Goal: Information Seeking & Learning: Learn about a topic

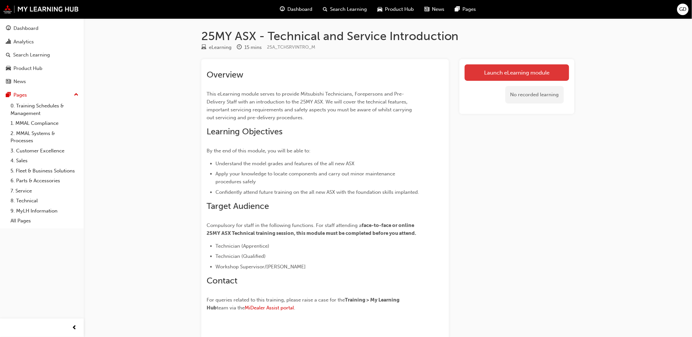
click at [509, 70] on link "Launch eLearning module" at bounding box center [516, 72] width 104 height 16
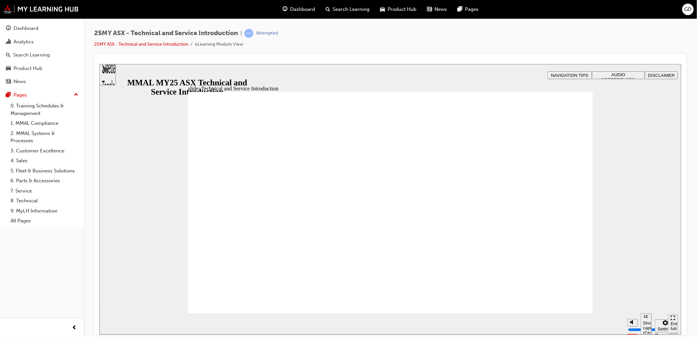
click at [674, 322] on div "Enter full-screen (Ctrl+Alt+F)" at bounding box center [673, 331] width 5 height 20
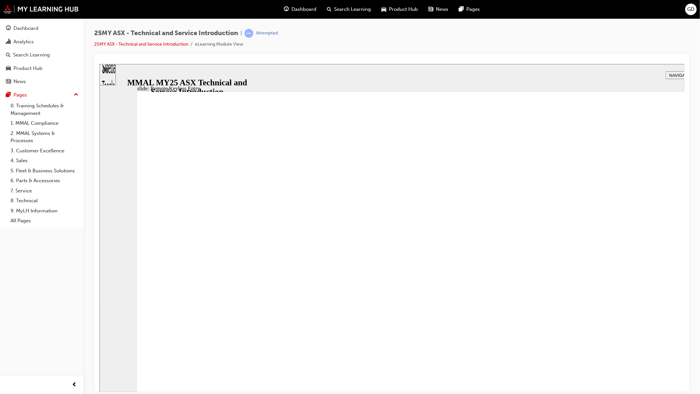
type input "20"
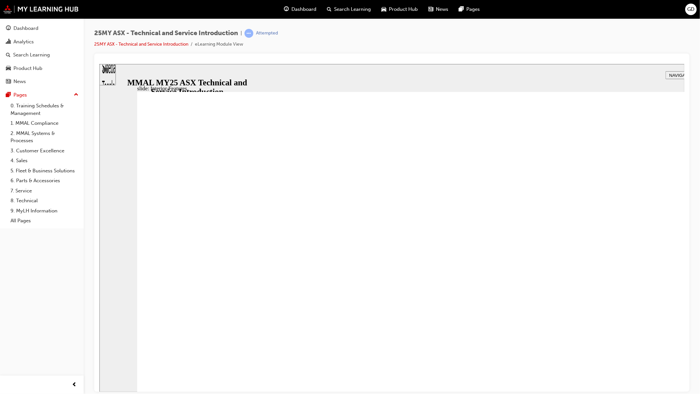
type input "17"
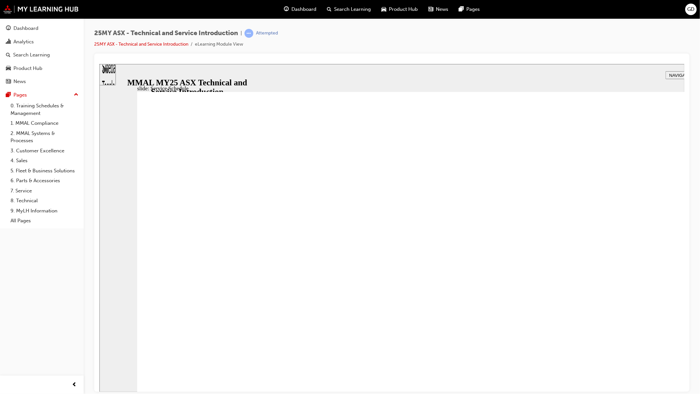
radio input "true"
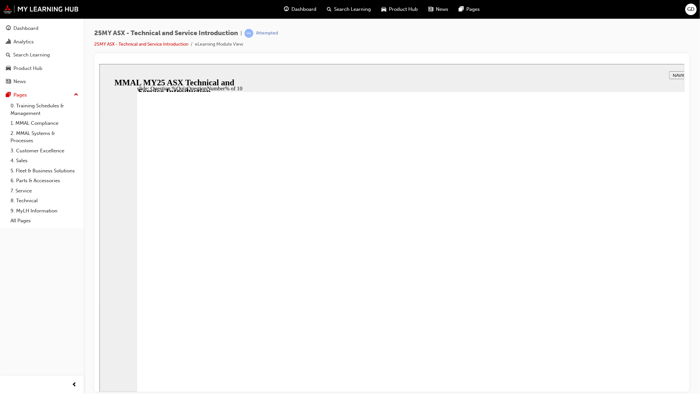
radio input "true"
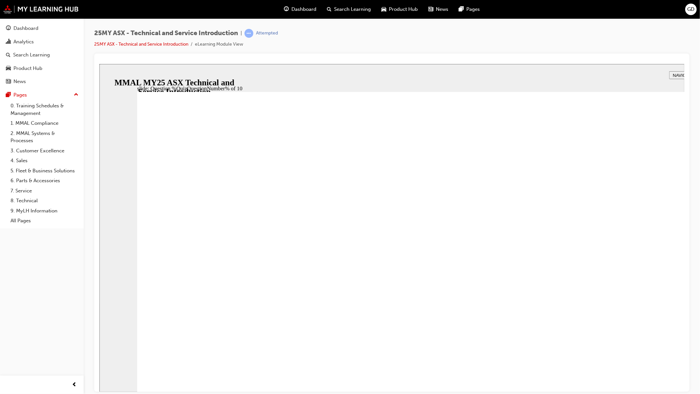
radio input "true"
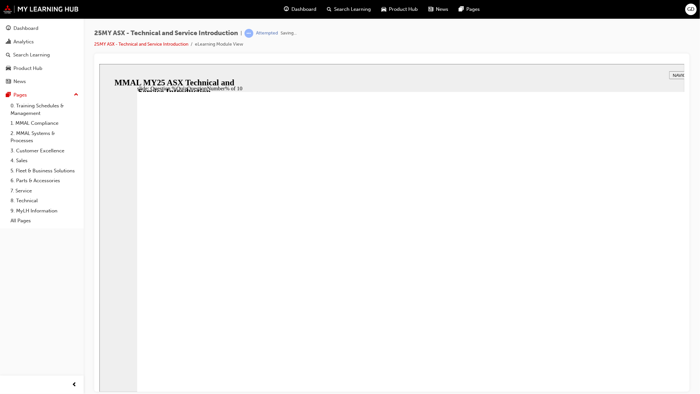
radio input "true"
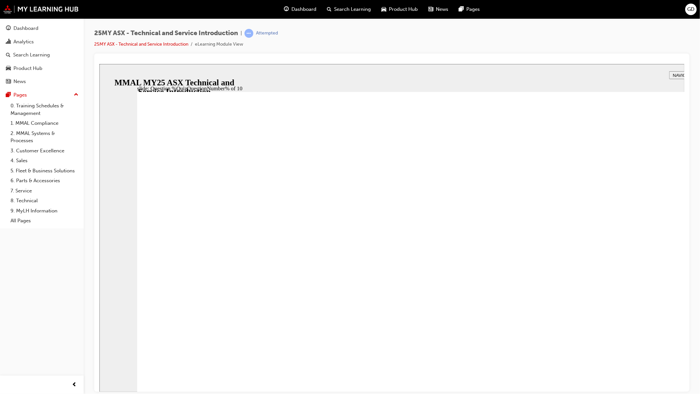
radio input "true"
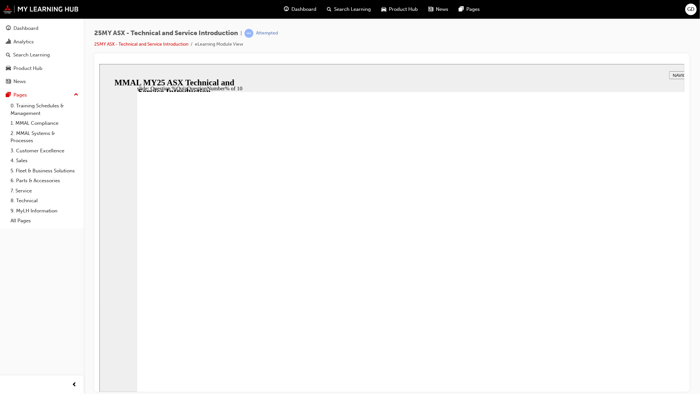
radio input "true"
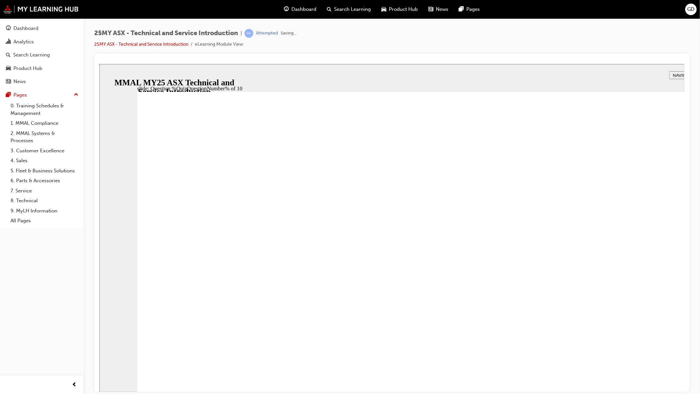
radio input "true"
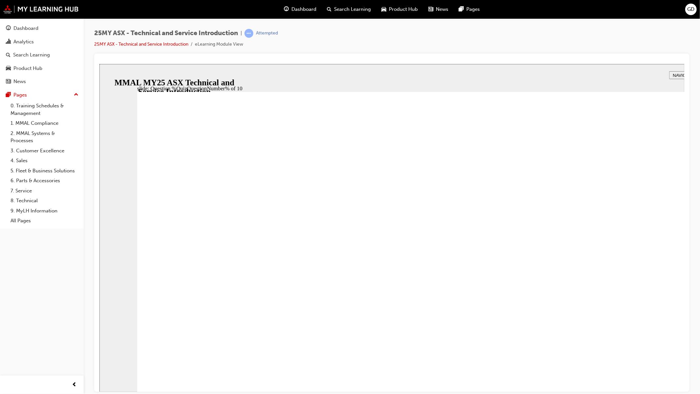
radio input "true"
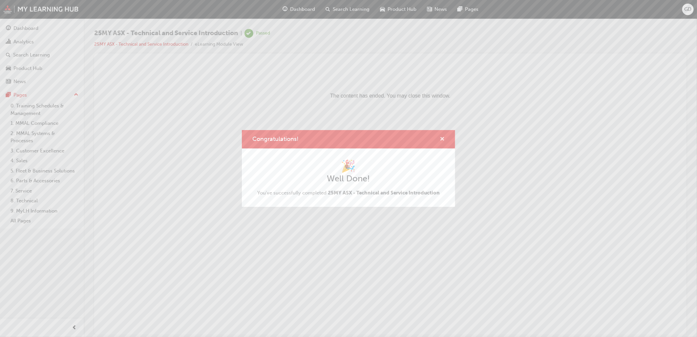
click at [442, 138] on span "cross-icon" at bounding box center [442, 140] width 5 height 6
